Goal: Task Accomplishment & Management: Complete application form

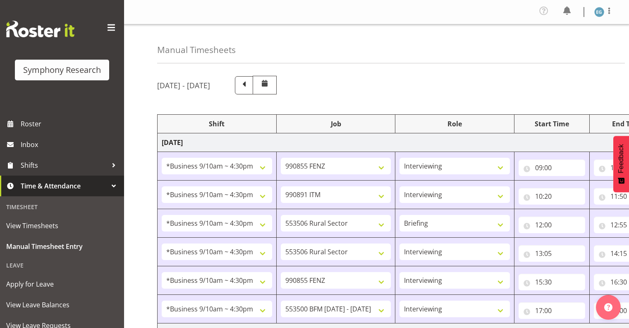
select select "26078"
select select "9636"
select select "26078"
select select "10549"
select select "26078"
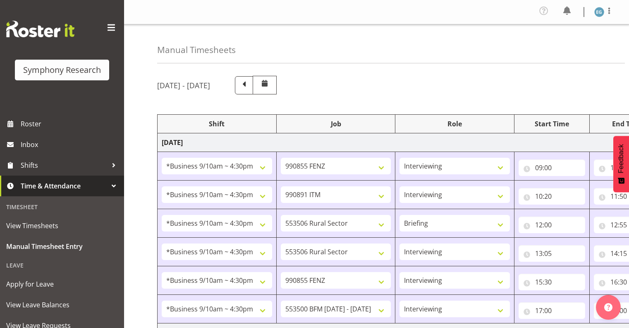
select select "10587"
select select "297"
select select "26078"
select select "10587"
select select "26078"
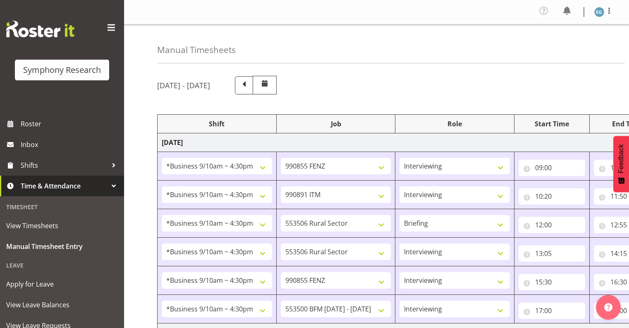
select select "9636"
select select "26078"
select select "10242"
select select "26078"
select select "10587"
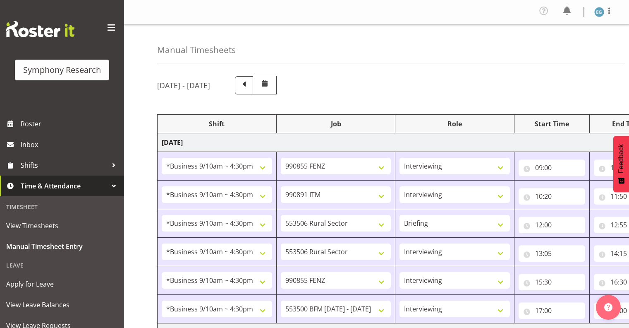
select select "26078"
select select "10587"
select select "48116"
select select "10242"
select select "26078"
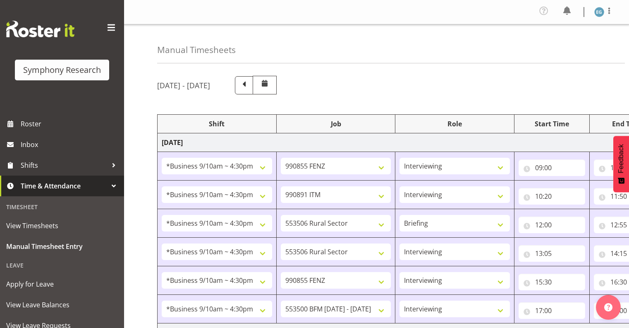
select select "10587"
select select "48116"
select select "10242"
select select "26078"
select select "10587"
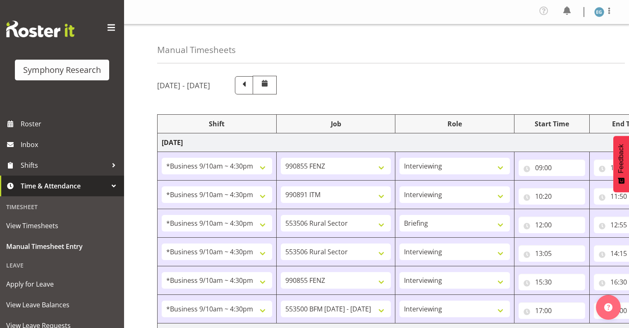
select select "48116"
select select "10242"
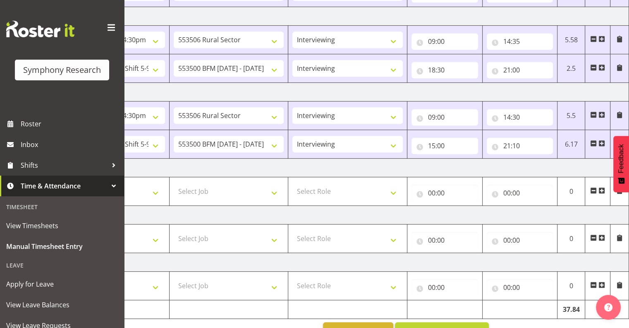
scroll to position [419, 0]
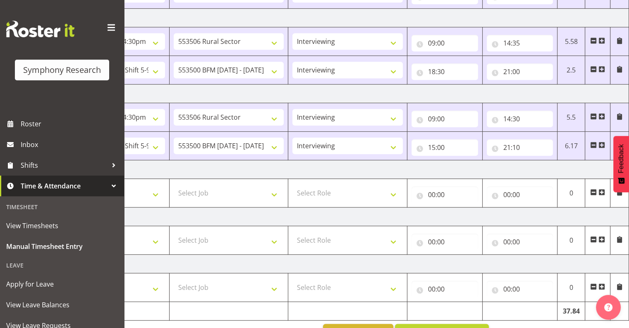
drag, startPoint x: 409, startPoint y: 323, endPoint x: 361, endPoint y: 320, distance: 48.1
drag, startPoint x: 359, startPoint y: 323, endPoint x: 468, endPoint y: 312, distance: 109.3
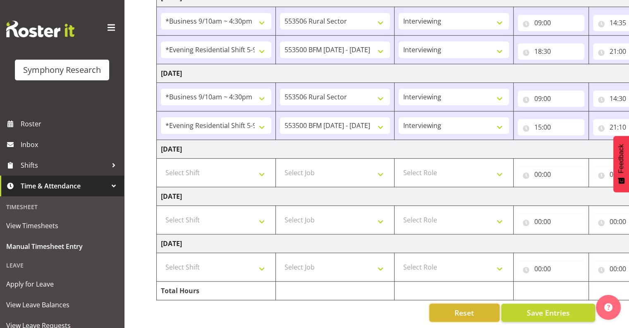
scroll to position [0, 0]
click at [263, 168] on select "Select Shift !!Weekend Residential (Roster IT Shift Label) *Business 9/10am ~ 4…" at bounding box center [217, 172] width 110 height 17
select select "26078"
click at [162, 164] on select "Select Shift !!Weekend Residential (Roster IT Shift Label) *Business 9/10am ~ 4…" at bounding box center [217, 172] width 110 height 17
click at [265, 168] on select "!!Weekend Residential (Roster IT Shift Label) *Business 9/10am ~ 4:30pm *Busine…" at bounding box center [217, 172] width 110 height 17
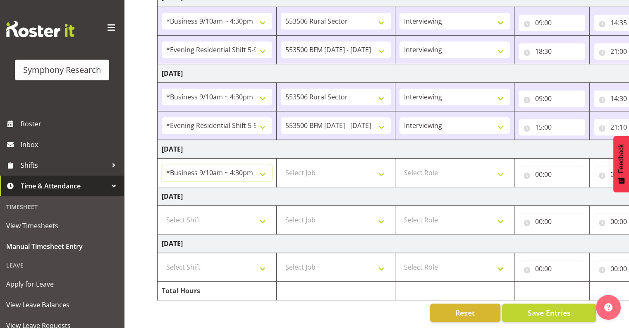
click at [162, 164] on select "!!Weekend Residential (Roster IT Shift Label) *Business 9/10am ~ 4:30pm *Busine…" at bounding box center [217, 172] width 110 height 17
click at [379, 167] on select "Select Job 550060 IF Admin 553492 World Poll Aus Wave 2 Main 2025 553493 World …" at bounding box center [336, 172] width 110 height 17
select select "9636"
click at [281, 164] on select "Select Job 550060 IF Admin 553492 World Poll Aus Wave 2 Main 2025 553493 World …" at bounding box center [336, 172] width 110 height 17
click at [499, 165] on select "Select Role Interviewing Briefing" at bounding box center [455, 172] width 110 height 17
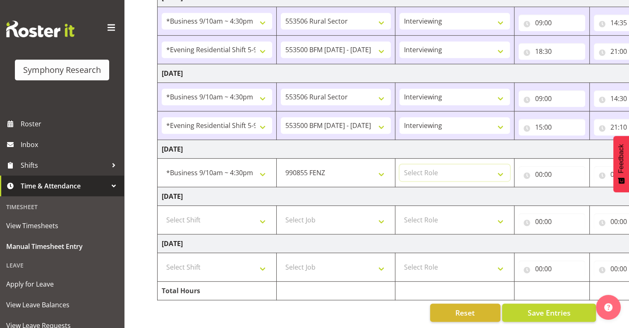
select select "47"
click at [400, 164] on select "Select Role Interviewing Briefing" at bounding box center [455, 172] width 110 height 17
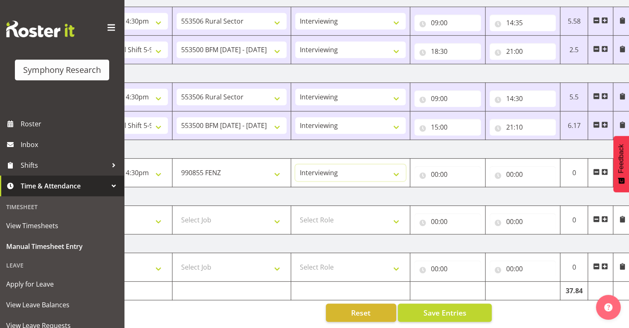
scroll to position [0, 107]
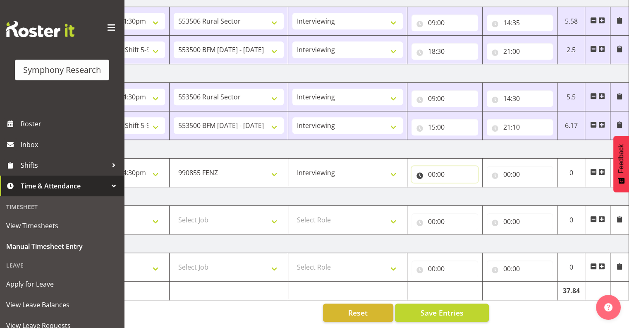
click at [439, 167] on input "00:00" at bounding box center [445, 174] width 67 height 17
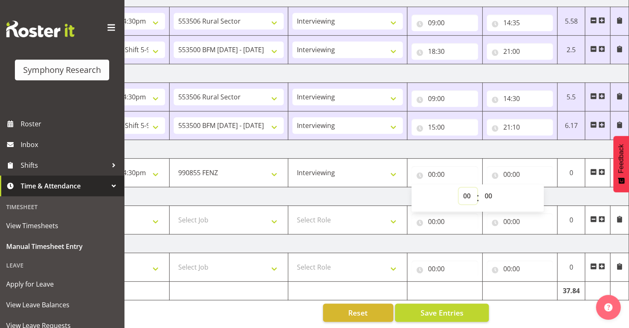
click at [467, 188] on select "00 01 02 03 04 05 06 07 08 09 10 11 12 13 14 15 16 17 18 19 20 21 22 23" at bounding box center [468, 195] width 19 height 17
select select "9"
click at [459, 187] on select "00 01 02 03 04 05 06 07 08 09 10 11 12 13 14 15 16 17 18 19 20 21 22 23" at bounding box center [468, 195] width 19 height 17
type input "09:00"
click at [515, 166] on input "00:00" at bounding box center [520, 174] width 67 height 17
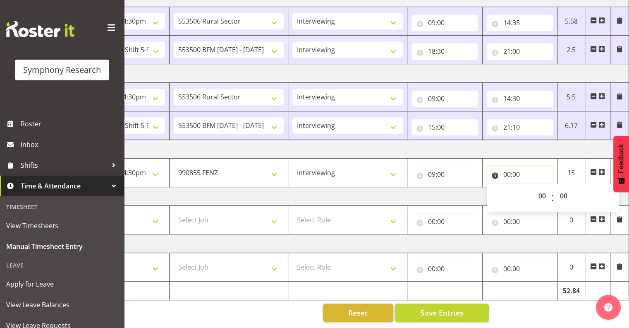
drag, startPoint x: 515, startPoint y: 165, endPoint x: 506, endPoint y: 167, distance: 9.4
click at [506, 167] on input "00:00" at bounding box center [520, 174] width 67 height 17
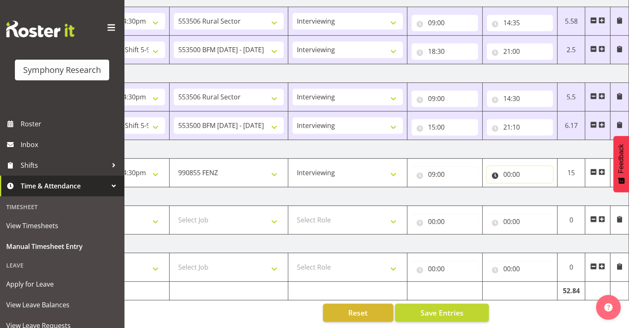
drag, startPoint x: 510, startPoint y: 168, endPoint x: 514, endPoint y: 172, distance: 5.3
click at [511, 168] on input "00:00" at bounding box center [520, 174] width 67 height 17
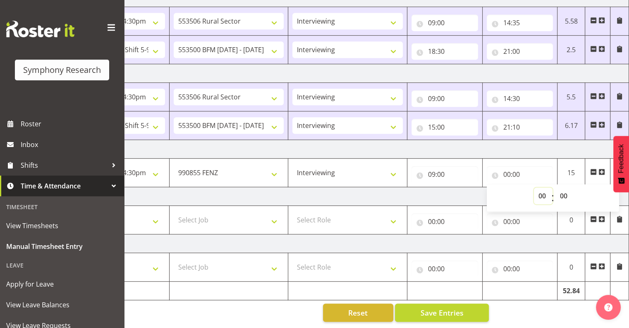
click at [544, 189] on select "00 01 02 03 04 05 06 07 08 09 10 11 12 13 14 15 16 17 18 19 20 21 22 23" at bounding box center [543, 195] width 19 height 17
select select "14"
click at [534, 187] on select "00 01 02 03 04 05 06 07 08 09 10 11 12 13 14 15 16 17 18 19 20 21 22 23" at bounding box center [543, 195] width 19 height 17
type input "14:00"
click at [565, 189] on select "00 01 02 03 04 05 06 07 08 09 10 11 12 13 14 15 16 17 18 19 20 21 22 23 24 25 2…" at bounding box center [564, 195] width 19 height 17
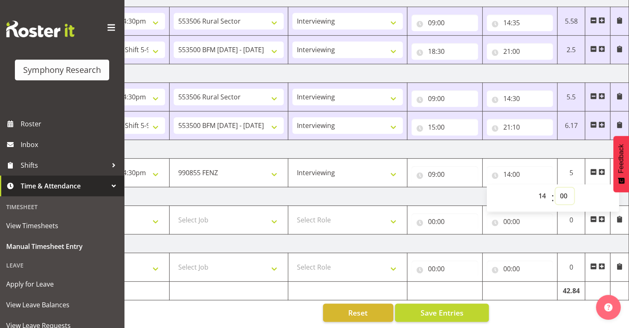
select select "15"
click at [555, 187] on select "00 01 02 03 04 05 06 07 08 09 10 11 12 13 14 15 16 17 18 19 20 21 22 23 24 25 2…" at bounding box center [564, 195] width 19 height 17
type input "14:15"
click at [602, 168] on span at bounding box center [601, 171] width 7 height 7
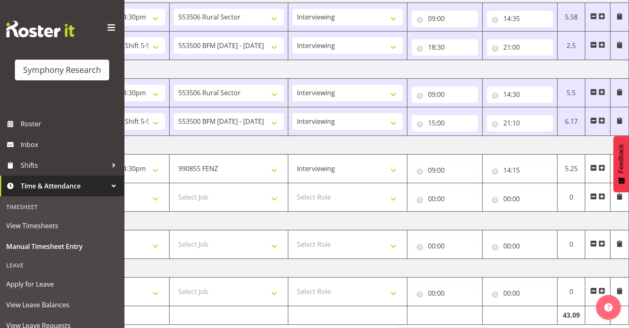
drag, startPoint x: 417, startPoint y: 328, endPoint x: 517, endPoint y: 282, distance: 110.3
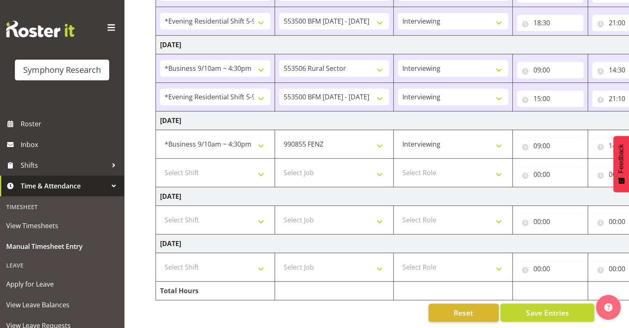
scroll to position [0, 0]
click at [263, 166] on select "Select Shift !!Weekend Residential (Roster IT Shift Label) *Business 9/10am ~ 4…" at bounding box center [217, 172] width 110 height 17
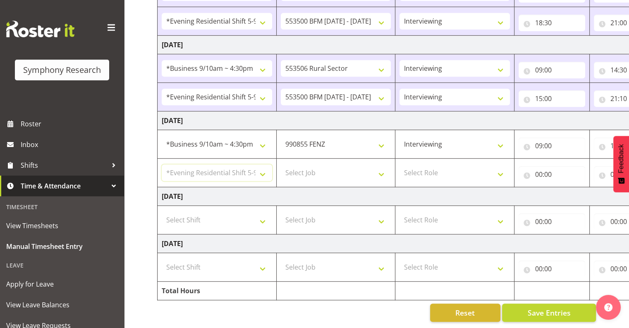
click at [162, 164] on select "Select Shift !!Weekend Residential (Roster IT Shift Label) *Business 9/10am ~ 4…" at bounding box center [217, 172] width 110 height 17
click at [266, 167] on select "!!Weekend Residential (Roster IT Shift Label) *Business 9/10am ~ 4:30pm *Busine…" at bounding box center [217, 172] width 110 height 17
click at [263, 168] on select "!!Weekend Residential (Roster IT Shift Label) *Business 9/10am ~ 4:30pm *Busine…" at bounding box center [217, 172] width 110 height 17
select select "26078"
click at [162, 164] on select "!!Weekend Residential (Roster IT Shift Label) *Business 9/10am ~ 4:30pm *Busine…" at bounding box center [217, 172] width 110 height 17
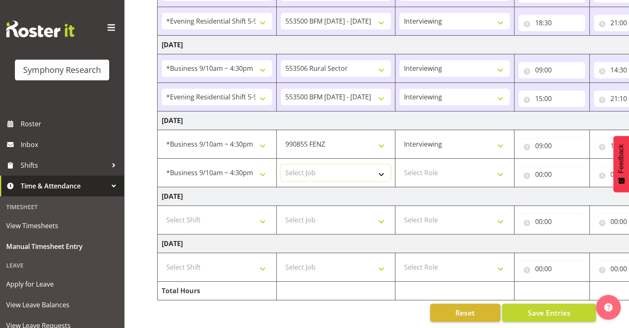
click at [382, 166] on select "Select Job 550060 IF Admin 553492 World Poll Aus Wave 2 Main 2025 553493 World …" at bounding box center [336, 172] width 110 height 17
select select "9636"
click at [281, 164] on select "Select Job 550060 IF Admin 553492 World Poll Aus Wave 2 Main 2025 553493 World …" at bounding box center [336, 172] width 110 height 17
click at [500, 167] on select "Select Role Interviewing Briefing" at bounding box center [455, 172] width 110 height 17
select select "47"
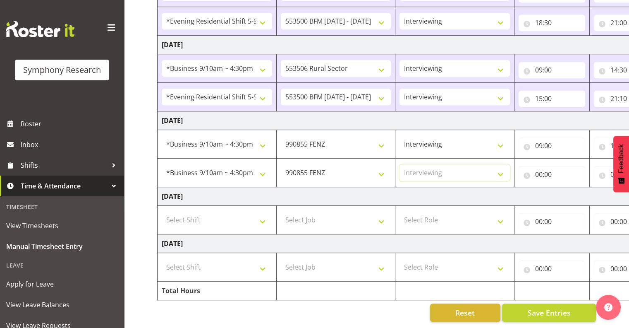
click at [400, 164] on select "Select Role Interviewing Briefing" at bounding box center [455, 172] width 110 height 17
click at [550, 166] on input "00:00" at bounding box center [552, 174] width 67 height 17
click at [574, 188] on select "00 01 02 03 04 05 06 07 08 09 10 11 12 13 14 15 16 17 18 19 20 21 22 23" at bounding box center [575, 195] width 19 height 17
select select "18"
click at [566, 187] on select "00 01 02 03 04 05 06 07 08 09 10 11 12 13 14 15 16 17 18 19 20 21 22 23" at bounding box center [575, 195] width 19 height 17
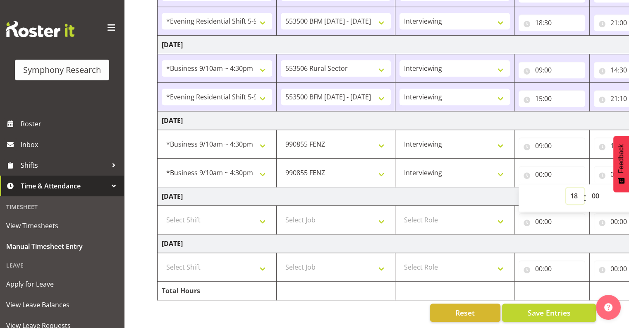
type input "18:00"
click at [596, 187] on select "00 01 02 03 04 05 06 07 08 09 10 11 12 13 14 15 16 17 18 19 20 21 22 23 24 25 2…" at bounding box center [596, 195] width 19 height 17
select select "15"
click at [587, 187] on select "00 01 02 03 04 05 06 07 08 09 10 11 12 13 14 15 16 17 18 19 20 21 22 23 24 25 2…" at bounding box center [596, 195] width 19 height 17
type input "18:15"
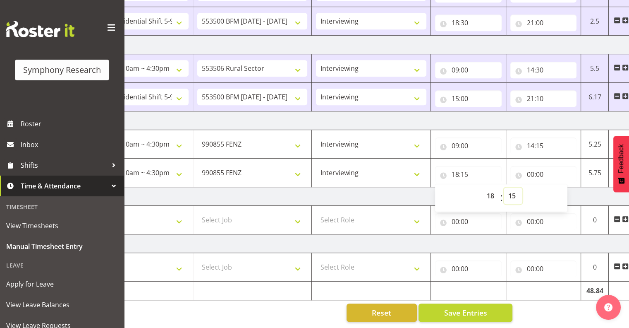
scroll to position [0, 107]
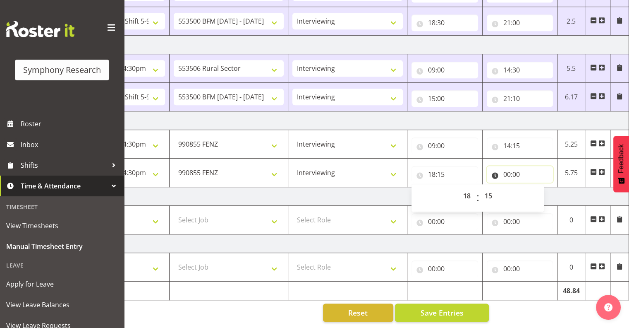
click at [512, 168] on input "00:00" at bounding box center [520, 174] width 67 height 17
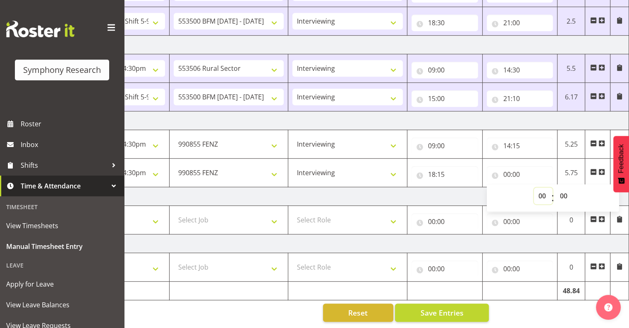
click at [540, 188] on select "00 01 02 03 04 05 06 07 08 09 10 11 12 13 14 15 16 17 18 19 20 21 22 23" at bounding box center [543, 195] width 19 height 17
select select "16"
click at [534, 187] on select "00 01 02 03 04 05 06 07 08 09 10 11 12 13 14 15 16 17 18 19 20 21 22 23" at bounding box center [543, 195] width 19 height 17
type input "16:00"
click at [562, 187] on select "00 01 02 03 04 05 06 07 08 09 10 11 12 13 14 15 16 17 18 19 20 21 22 23 24 25 2…" at bounding box center [564, 195] width 19 height 17
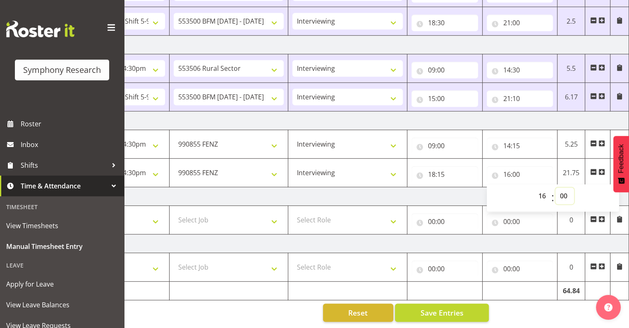
select select "16"
click at [555, 187] on select "00 01 02 03 04 05 06 07 08 09 10 11 12 13 14 15 16 17 18 19 20 21 22 23 24 25 2…" at bounding box center [564, 195] width 19 height 17
type input "16:16"
click at [562, 187] on select "00 01 02 03 04 05 06 07 08 09 10 11 12 13 14 15 16 17 18 19 20 21 22 23 24 25 2…" at bounding box center [564, 195] width 19 height 17
select select "35"
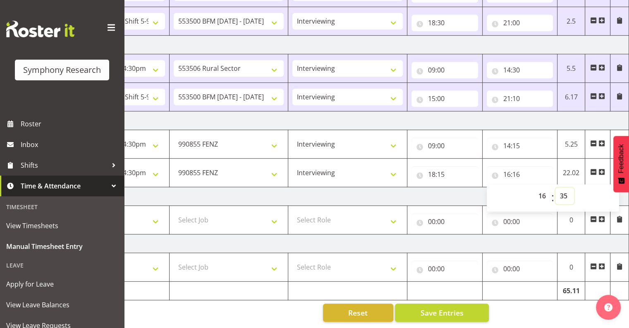
click at [555, 187] on select "00 01 02 03 04 05 06 07 08 09 10 11 12 13 14 15 16 17 18 19 20 21 22 23 24 25 2…" at bounding box center [564, 195] width 19 height 17
type input "16:35"
click at [457, 307] on span "Save Entries" at bounding box center [441, 312] width 43 height 11
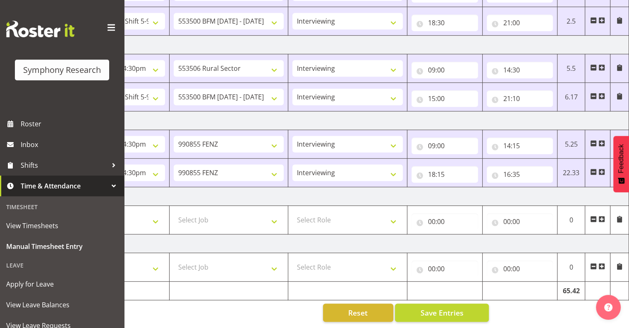
drag, startPoint x: 602, startPoint y: 163, endPoint x: 609, endPoint y: 177, distance: 16.1
click at [602, 168] on span at bounding box center [601, 171] width 7 height 7
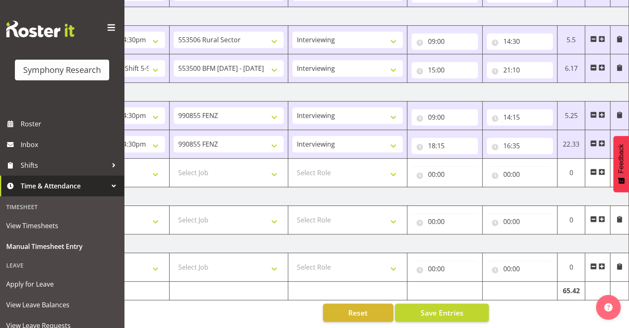
scroll to position [0, 0]
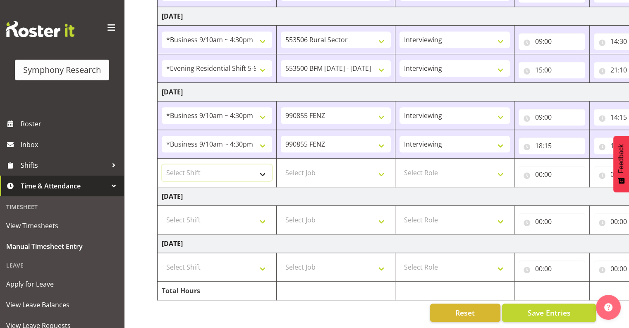
click at [264, 167] on select "Select Shift !!Weekend Residential (Roster IT Shift Label) *Business 9/10am ~ 4…" at bounding box center [217, 172] width 110 height 17
select select "48116"
click at [162, 164] on select "Select Shift !!Weekend Residential (Roster IT Shift Label) *Business 9/10am ~ 4…" at bounding box center [217, 172] width 110 height 17
click at [385, 169] on select "Select Job 550060 IF Admin 553492 World Poll Aus Wave 2 Main 2025 553493 World …" at bounding box center [336, 172] width 110 height 17
select select "9636"
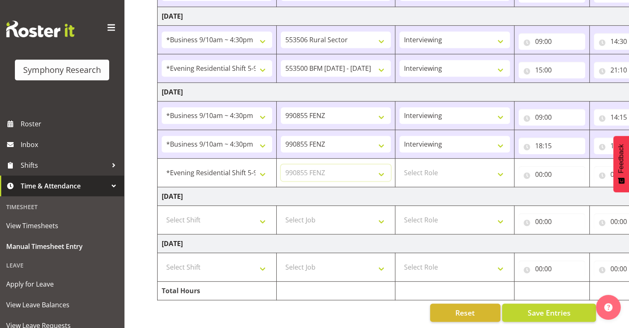
click at [281, 164] on select "Select Job 550060 IF Admin 553492 World Poll Aus Wave 2 Main 2025 553493 World …" at bounding box center [336, 172] width 110 height 17
click at [501, 167] on select "Select Role Interviewing Briefing" at bounding box center [455, 172] width 110 height 17
select select "47"
click at [400, 164] on select "Select Role Interviewing Briefing" at bounding box center [455, 172] width 110 height 17
click at [551, 168] on input "00:00" at bounding box center [552, 174] width 67 height 17
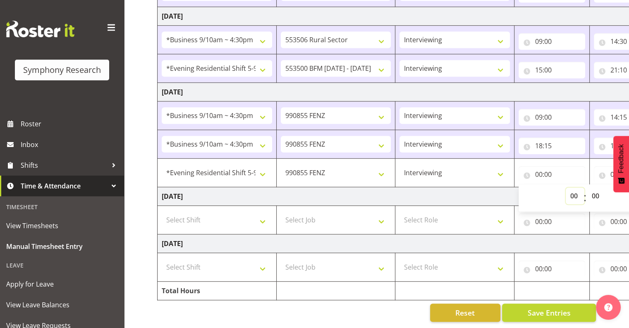
click at [573, 187] on select "00 01 02 03 04 05 06 07 08 09 10 11 12 13 14 15 16 17 18 19 20 21 22 23" at bounding box center [575, 195] width 19 height 17
select select "17"
click at [566, 187] on select "00 01 02 03 04 05 06 07 08 09 10 11 12 13 14 15 16 17 18 19 20 21 22 23" at bounding box center [575, 195] width 19 height 17
type input "17:00"
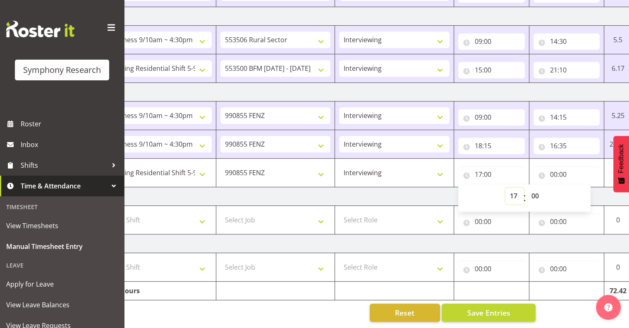
scroll to position [0, 107]
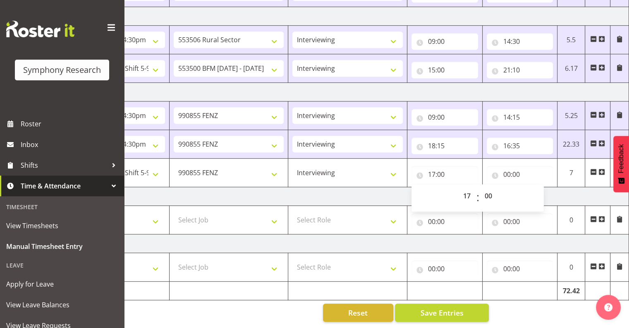
click at [511, 163] on div "00:00 00 01 02 03 04 05 06 07 08 09 10 11 12 13 14 15 16 17 18 19 20 21 22 23 :…" at bounding box center [520, 173] width 67 height 20
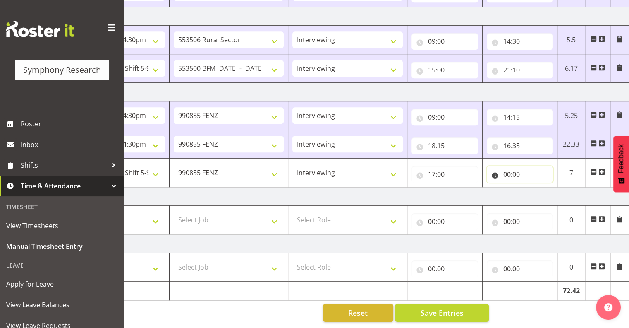
click at [516, 166] on input "00:00" at bounding box center [520, 174] width 67 height 17
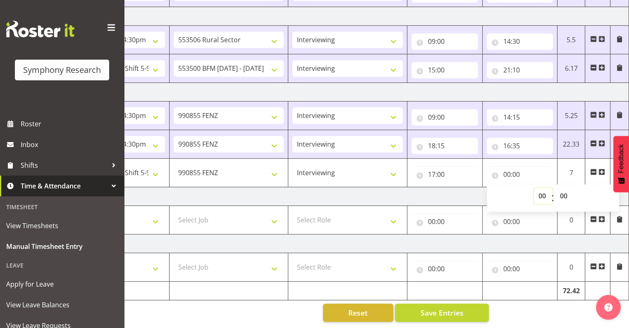
drag, startPoint x: 539, startPoint y: 189, endPoint x: 544, endPoint y: 187, distance: 5.1
click at [542, 188] on select "00 01 02 03 04 05 06 07 08 09 10 11 12 13 14 15 16 17 18 19 20 21 22 23" at bounding box center [543, 195] width 19 height 17
select select "21"
click at [534, 187] on select "00 01 02 03 04 05 06 07 08 09 10 11 12 13 14 15 16 17 18 19 20 21 22 23" at bounding box center [543, 195] width 19 height 17
type input "21:00"
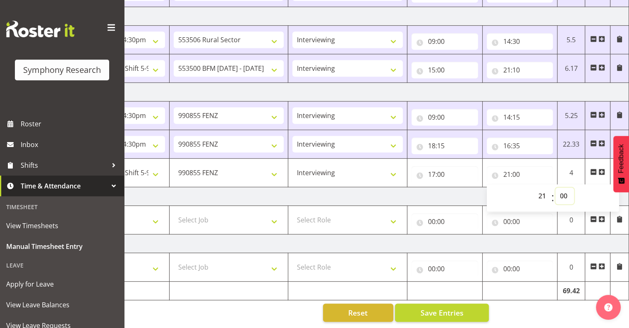
click at [567, 187] on select "00 01 02 03 04 05 06 07 08 09 10 11 12 13 14 15 16 17 18 19 20 21 22 23 24 25 2…" at bounding box center [564, 195] width 19 height 17
select select "5"
click at [555, 187] on select "00 01 02 03 04 05 06 07 08 09 10 11 12 13 14 15 16 17 18 19 20 21 22 23 24 25 2…" at bounding box center [564, 195] width 19 height 17
type input "21:05"
click at [443, 307] on span "Save Entries" at bounding box center [441, 312] width 43 height 11
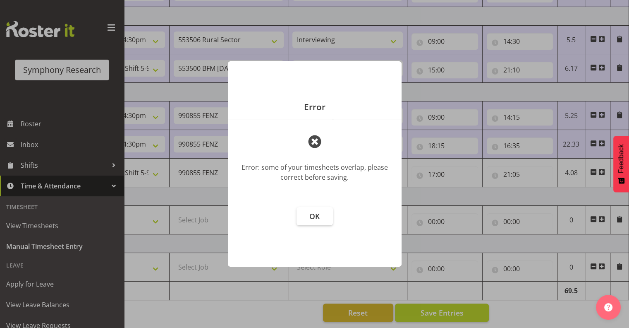
scroll to position [0, 101]
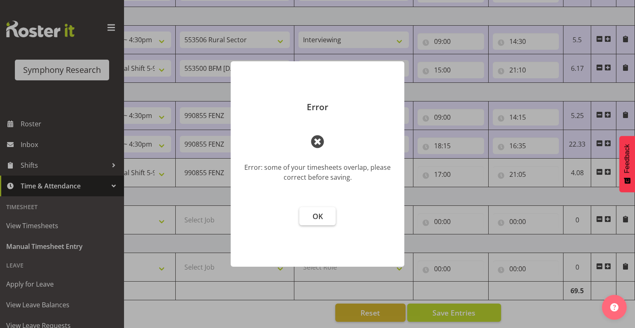
click at [318, 216] on span "OK" at bounding box center [318, 216] width 10 height 10
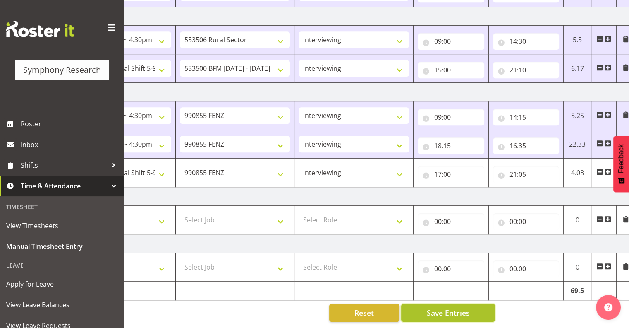
click at [441, 307] on span "Save Entries" at bounding box center [447, 312] width 43 height 11
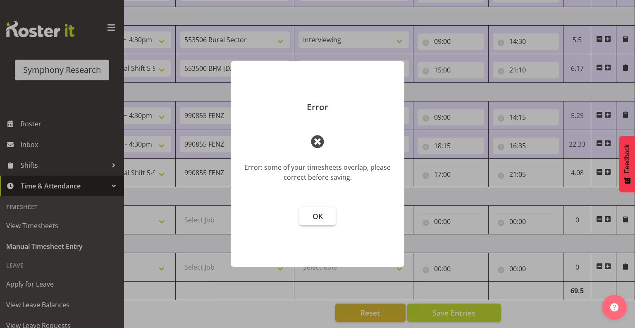
click at [323, 215] on button "OK" at bounding box center [317, 216] width 36 height 18
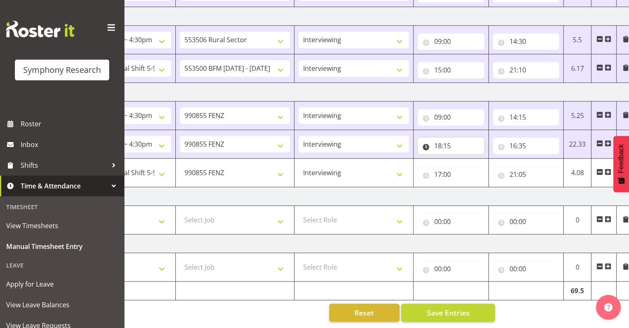
drag, startPoint x: 450, startPoint y: 137, endPoint x: 453, endPoint y: 140, distance: 4.4
click at [452, 139] on input "18:15" at bounding box center [451, 145] width 67 height 17
click at [473, 161] on select "00 01 02 03 04 05 06 07 08 09 10 11 12 13 14 15 16 17 18 19 20 21 22 23" at bounding box center [474, 167] width 19 height 17
select select "16"
click at [465, 159] on select "00 01 02 03 04 05 06 07 08 09 10 11 12 13 14 15 16 17 18 19 20 21 22 23" at bounding box center [474, 167] width 19 height 17
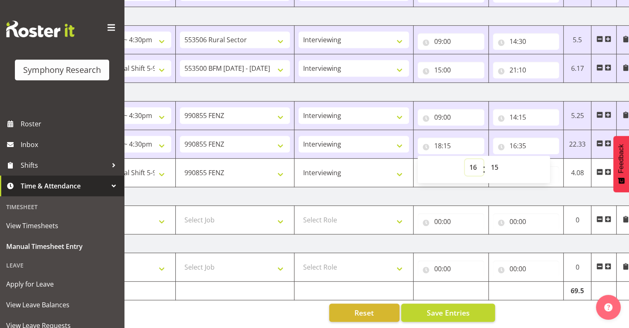
type input "16:15"
click at [518, 137] on input "16:35" at bounding box center [526, 145] width 67 height 17
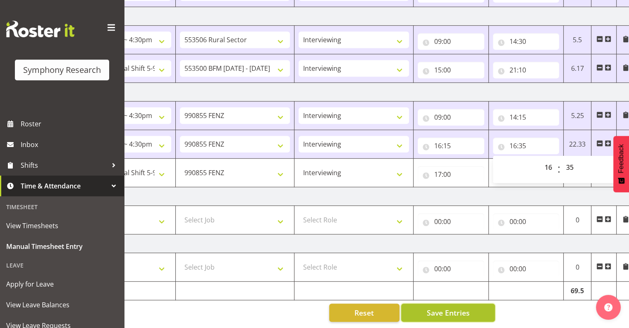
click at [448, 307] on span "Save Entries" at bounding box center [447, 312] width 43 height 11
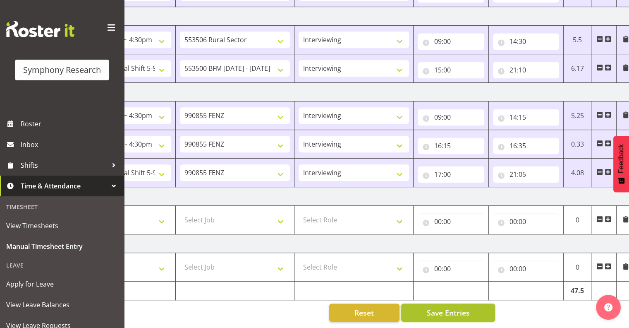
click at [461, 307] on span "Save Entries" at bounding box center [447, 312] width 43 height 11
click at [453, 307] on span "Save Entries" at bounding box center [447, 312] width 43 height 11
click at [456, 307] on span "Save Entries" at bounding box center [447, 312] width 43 height 11
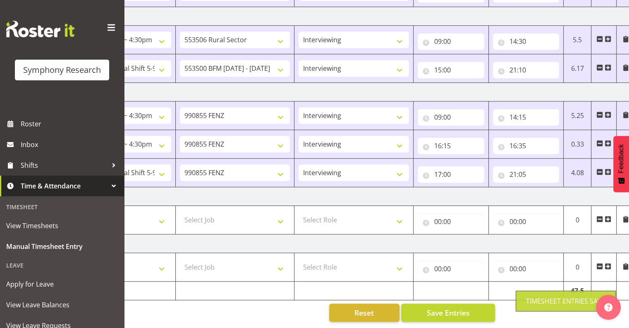
click at [544, 301] on div "Timesheet Entries Save" at bounding box center [565, 301] width 79 height 10
